Goal: Find specific page/section: Find specific page/section

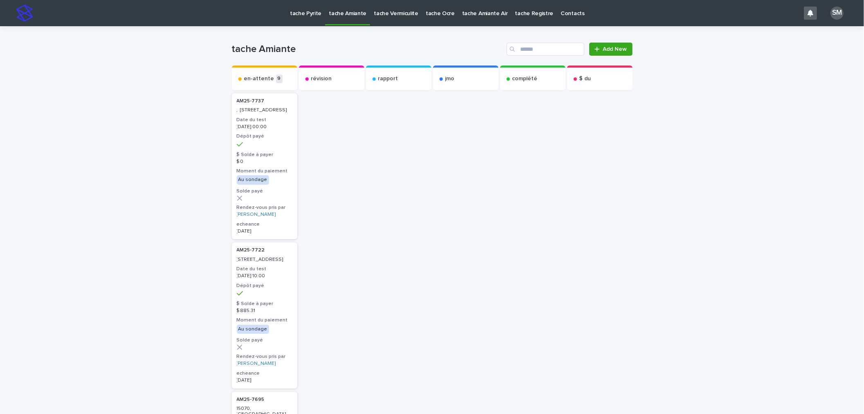
click at [397, 15] on p "tache Vermiculite" at bounding box center [396, 8] width 45 height 17
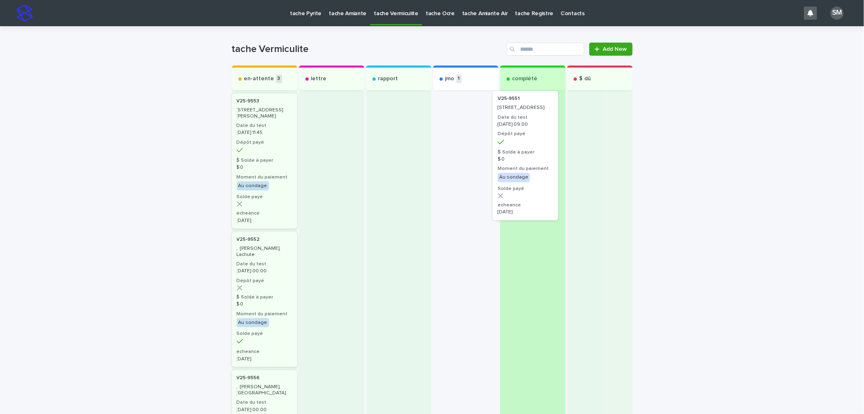
drag, startPoint x: 471, startPoint y: 131, endPoint x: 519, endPoint y: 127, distance: 48.0
click at [519, 127] on div "en-attente 3 V25-9553 160, rue Saint-Laurent, Saint-Damase Date du test 2025-08…" at bounding box center [432, 305] width 401 height 480
